Goal: Transaction & Acquisition: Purchase product/service

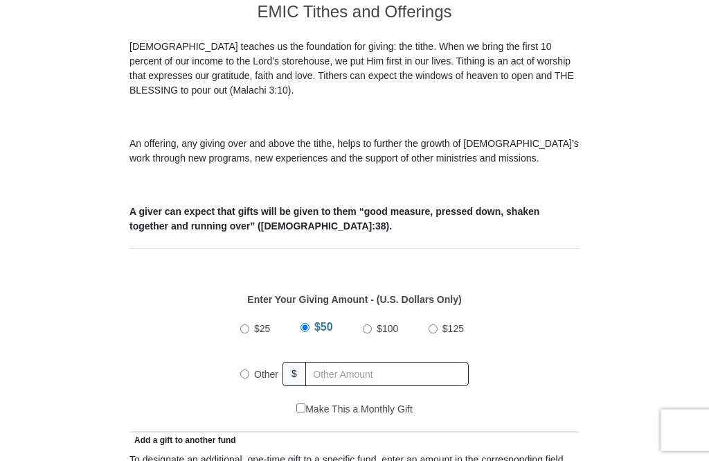
scroll to position [429, 0]
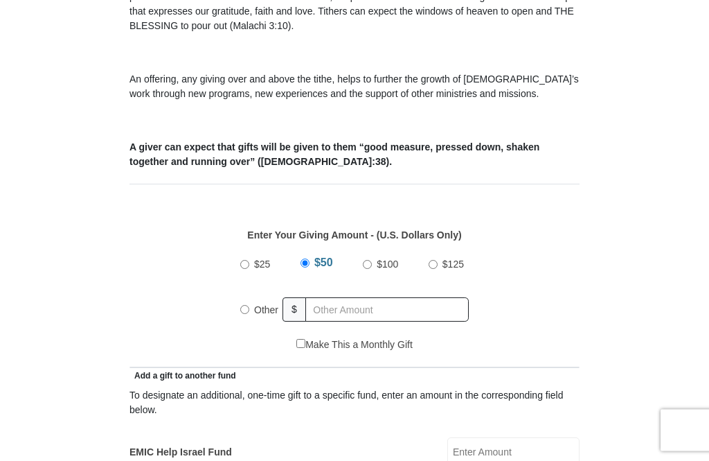
click at [244, 314] on input "Other" at bounding box center [244, 309] width 9 height 9
radio input "true"
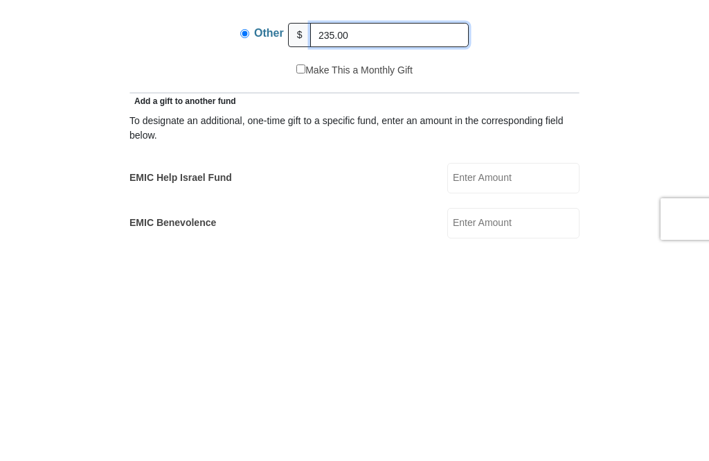
scroll to position [494, 0]
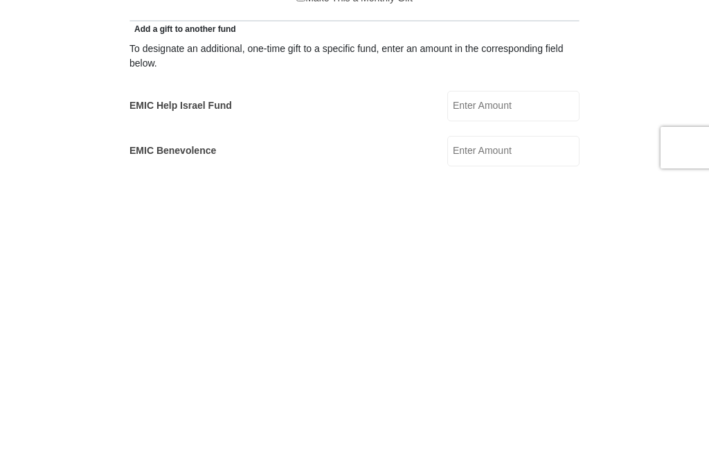
type input "235.00"
click at [524, 373] on input "EMIC Help Israel Fund" at bounding box center [513, 388] width 132 height 30
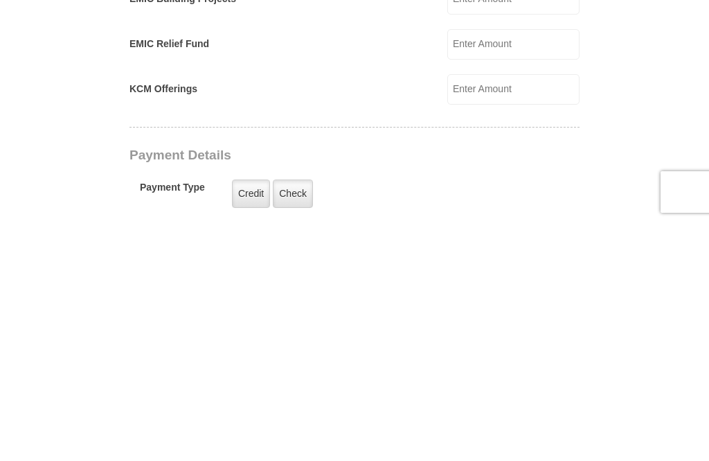
scroll to position [736, 0]
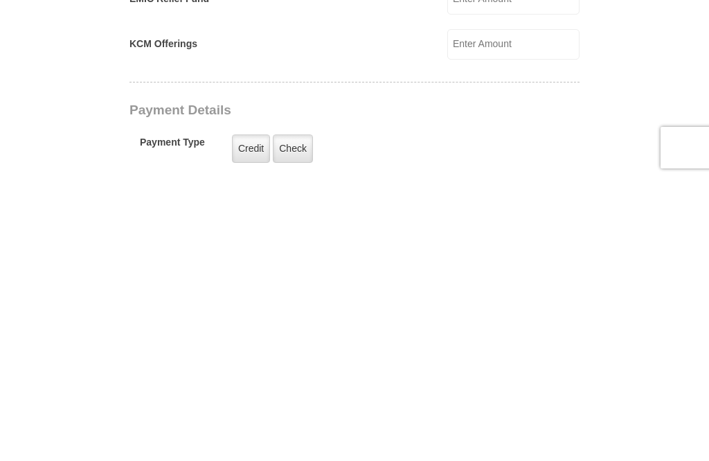
type input "10.00"
click at [251, 417] on label "Credit" at bounding box center [251, 431] width 38 height 28
click at [0, 0] on input "Credit" at bounding box center [0, 0] width 0 height 0
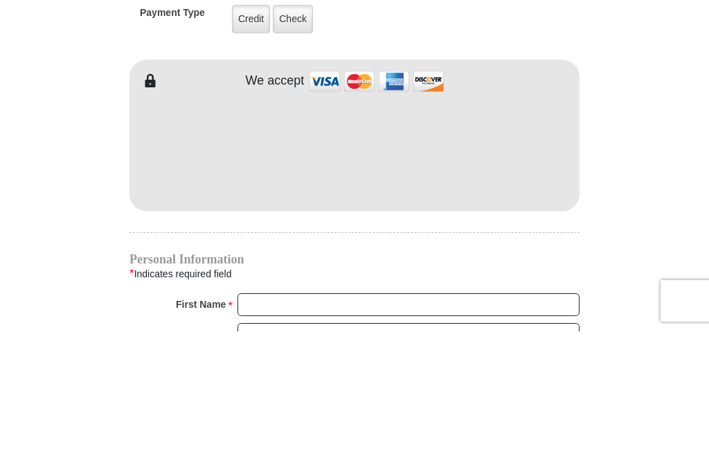
scroll to position [1148, 0]
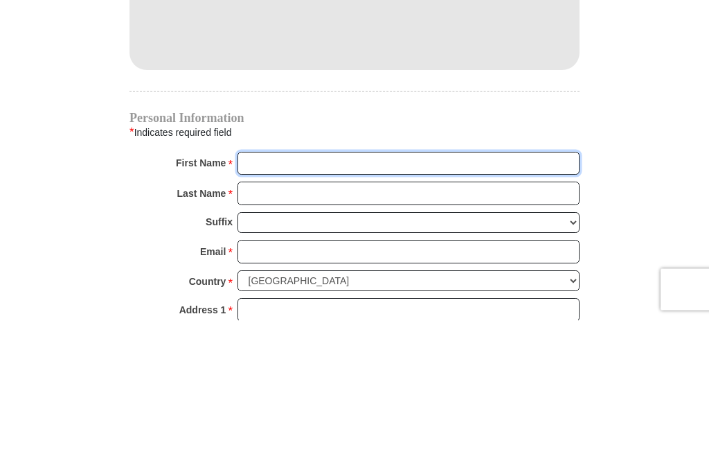
click at [268, 293] on input "First Name *" at bounding box center [409, 305] width 342 height 24
type input "[PERSON_NAME]"
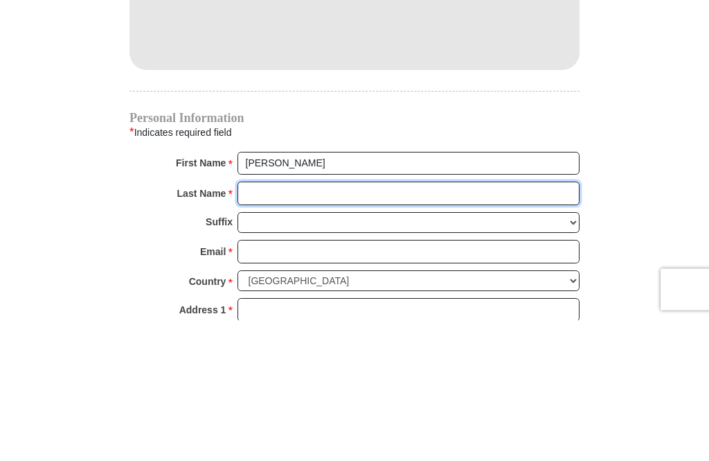
click at [282, 323] on input "Last Name *" at bounding box center [409, 335] width 342 height 24
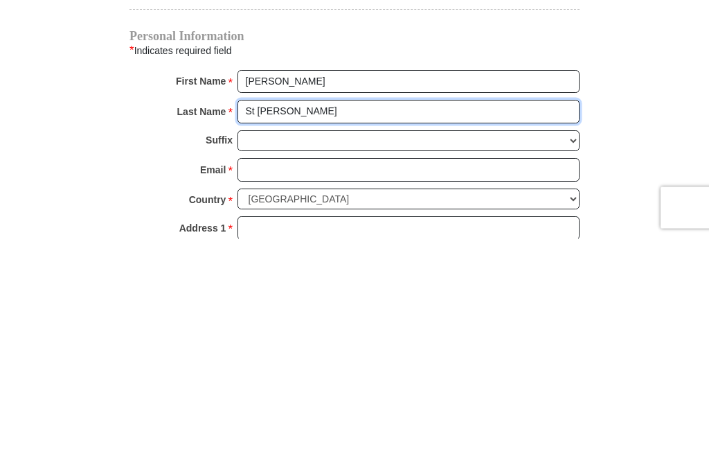
type input "St [PERSON_NAME]"
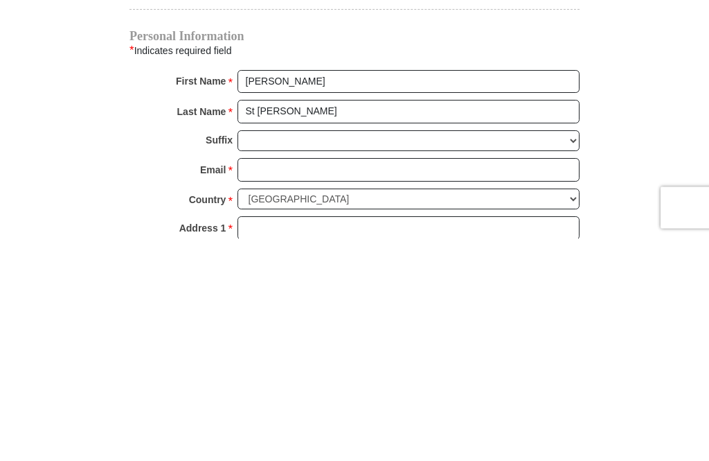
click at [278, 381] on input "Email *" at bounding box center [409, 393] width 342 height 24
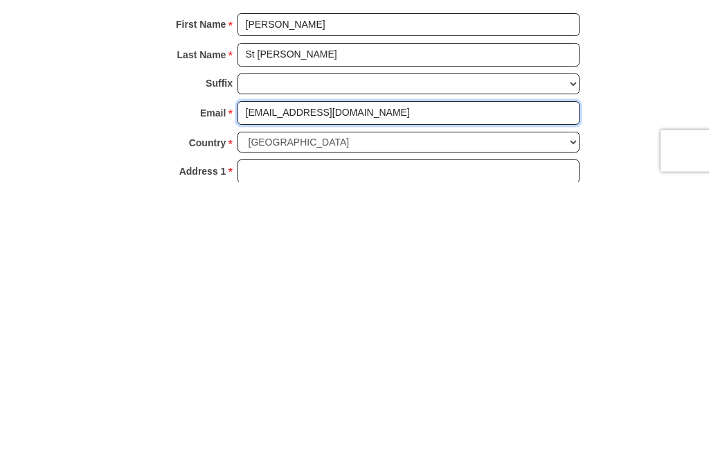
type input "[EMAIL_ADDRESS][DOMAIN_NAME]"
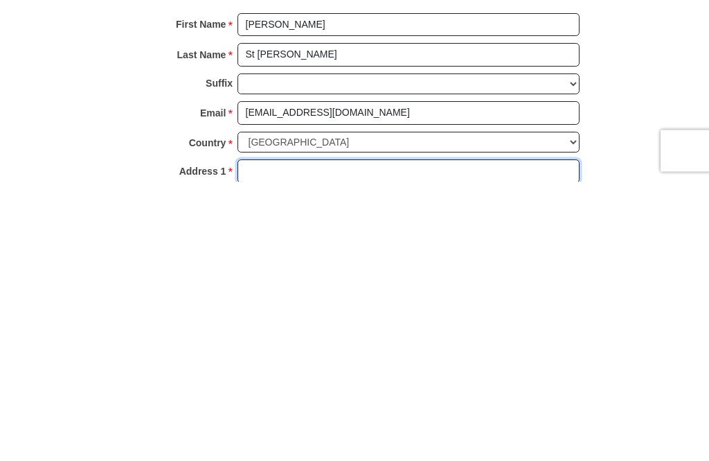
click at [274, 439] on input "Address 1 *" at bounding box center [409, 451] width 342 height 24
type input "[STREET_ADDRESS]"
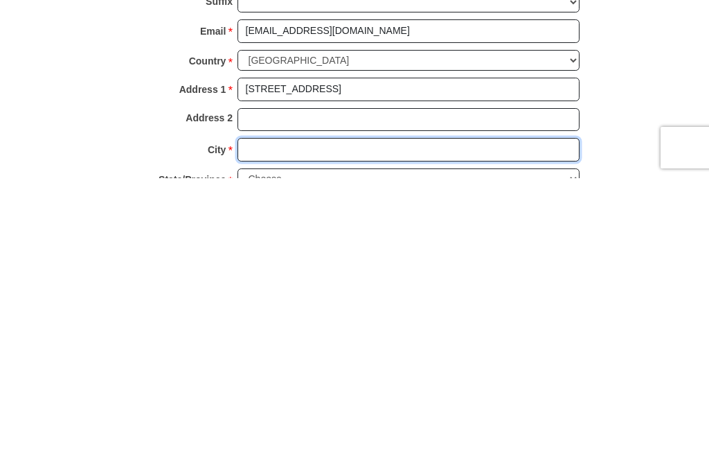
click at [267, 420] on input "City *" at bounding box center [409, 432] width 342 height 24
type input "Tukwila"
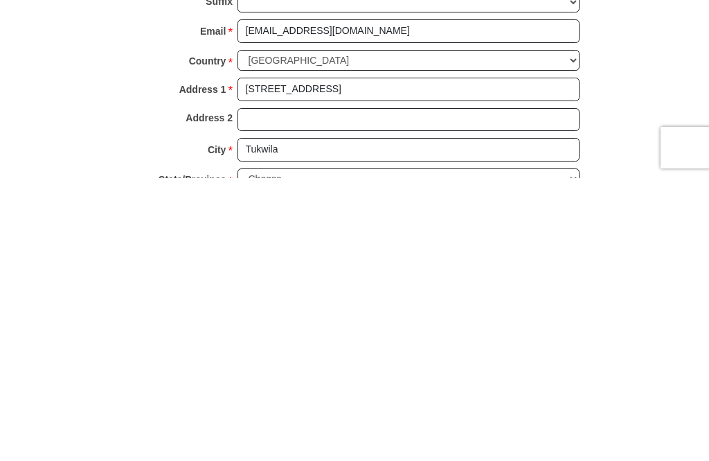
click at [285, 451] on select "Choose [US_STATE] [US_STATE] [US_STATE] [US_STATE] [US_STATE] Armed Forces Amer…" at bounding box center [409, 461] width 342 height 21
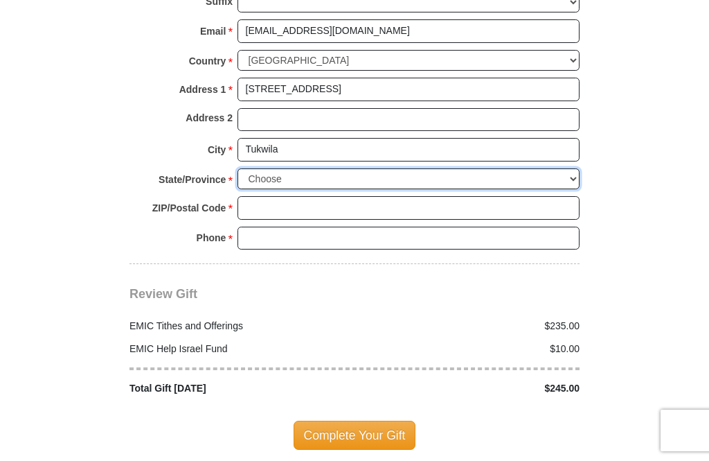
select select "WA"
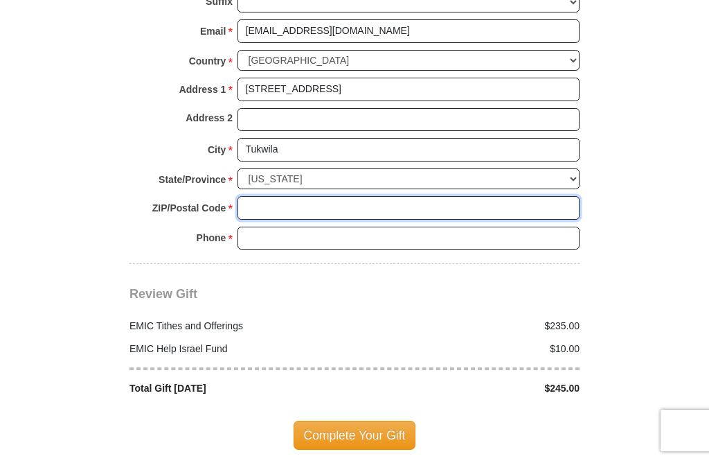
click at [265, 199] on input "ZIP/Postal Code *" at bounding box center [409, 208] width 342 height 24
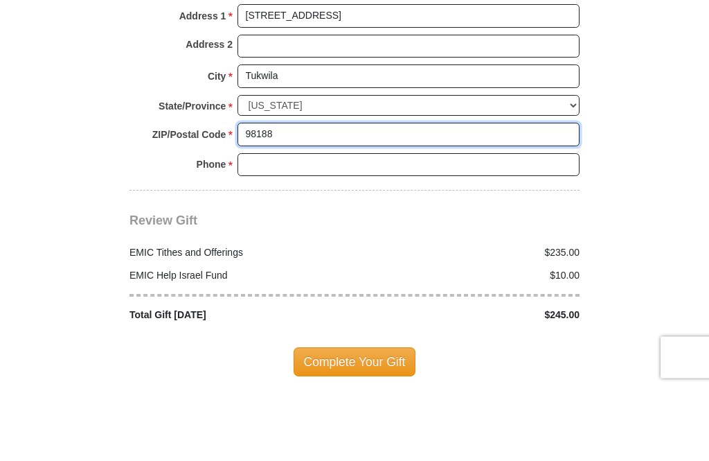
type input "98188"
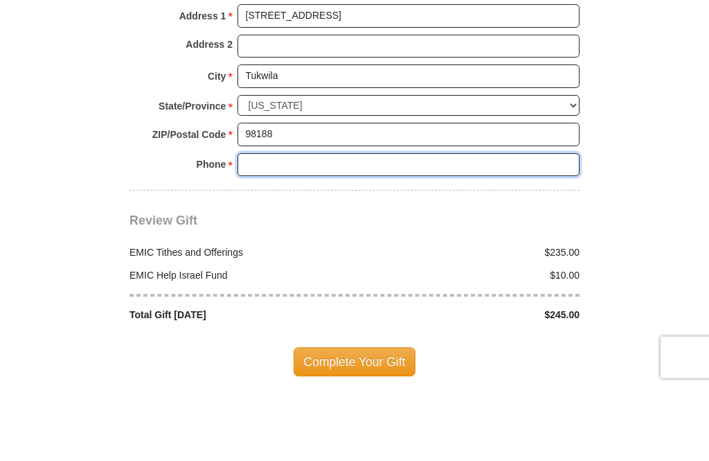
click at [272, 226] on input "Phone * *" at bounding box center [409, 238] width 342 height 24
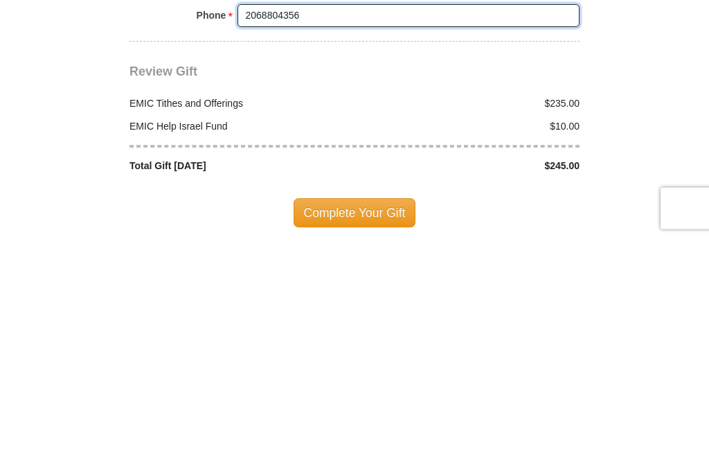
type input "2068804356"
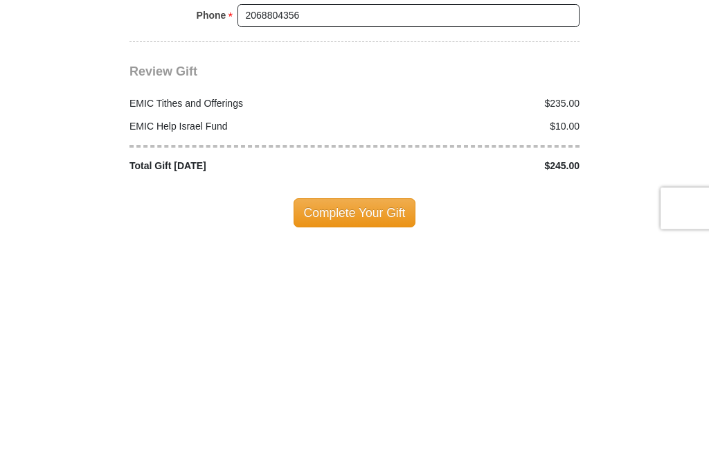
click at [352, 420] on span "Complete Your Gift" at bounding box center [355, 434] width 123 height 29
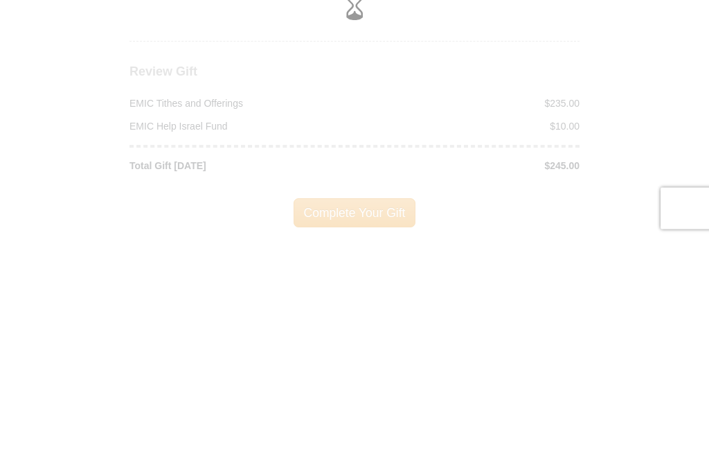
scroll to position [1732, 0]
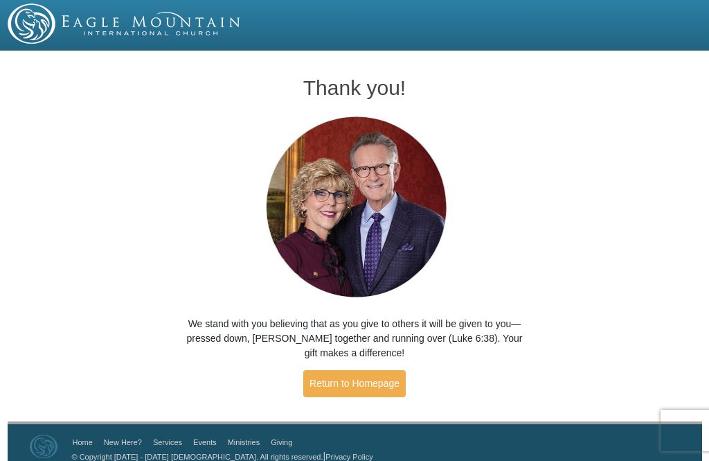
click at [366, 389] on link "Return to Homepage" at bounding box center [354, 383] width 103 height 27
